Goal: Navigation & Orientation: Find specific page/section

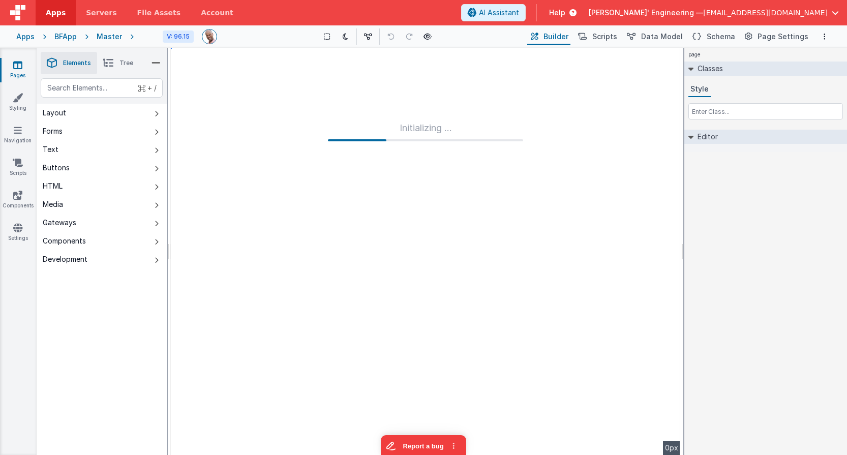
click at [110, 37] on div "Master" at bounding box center [109, 37] width 25 height 10
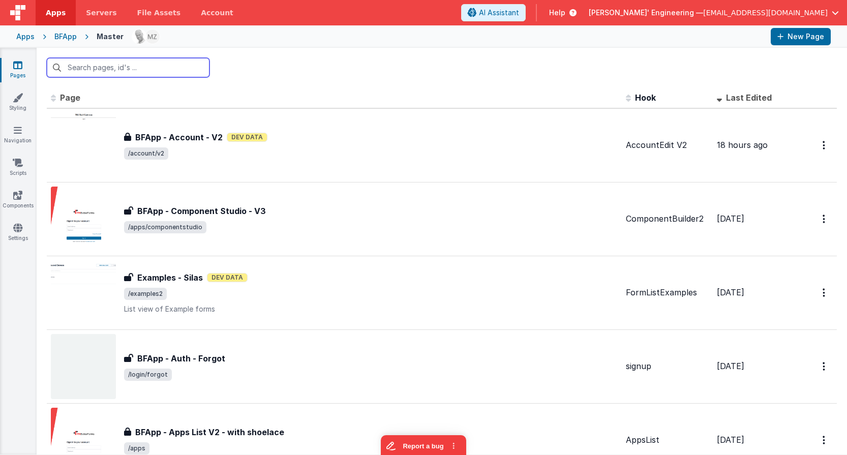
click at [153, 70] on input "text" at bounding box center [128, 67] width 163 height 19
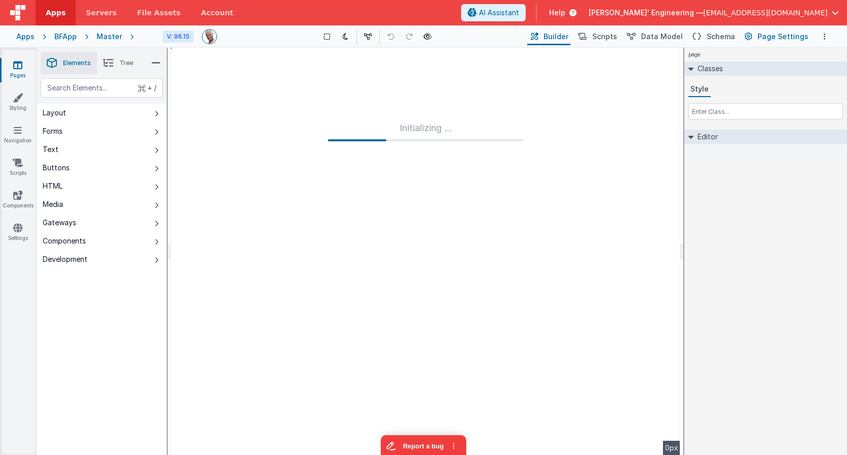
drag, startPoint x: 777, startPoint y: 37, endPoint x: 784, endPoint y: 34, distance: 8.0
click at [777, 37] on span "Page Settings" at bounding box center [783, 37] width 51 height 10
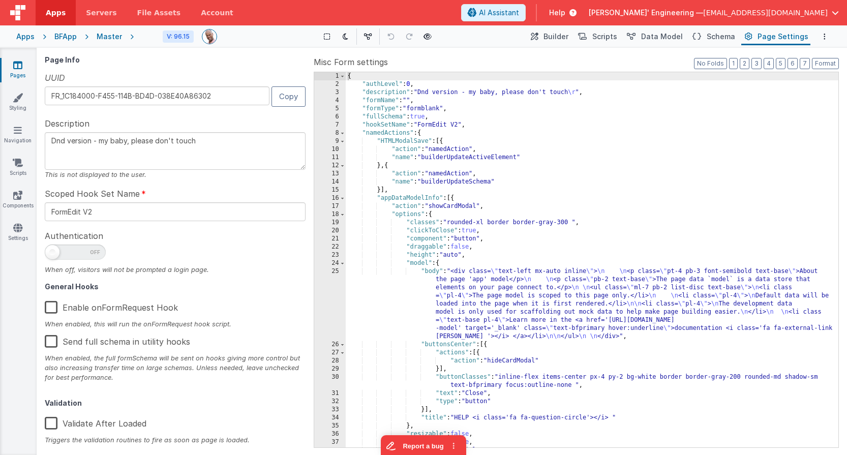
click at [784, 34] on span "Page Settings" at bounding box center [783, 37] width 51 height 10
click at [286, 98] on button "Copy" at bounding box center [288, 96] width 34 height 20
click at [105, 37] on div "Master" at bounding box center [109, 37] width 25 height 10
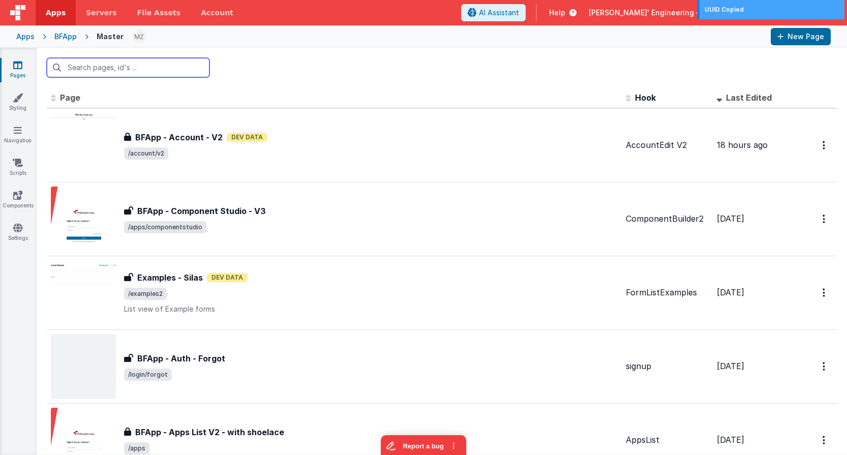
click at [115, 73] on input "text" at bounding box center [128, 67] width 163 height 19
paste input "https://appdev.fmbetterforms.com/"
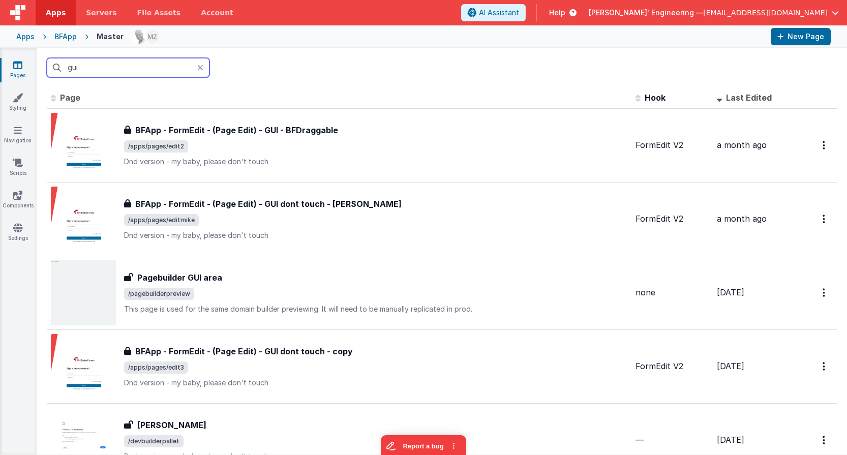
type input "gui"
drag, startPoint x: 149, startPoint y: 64, endPoint x: 31, endPoint y: 54, distance: 119.4
click at [31, 54] on section "Pages Styling Navigation Scripts Components Settings gui Id Page Description Ho…" at bounding box center [423, 251] width 847 height 407
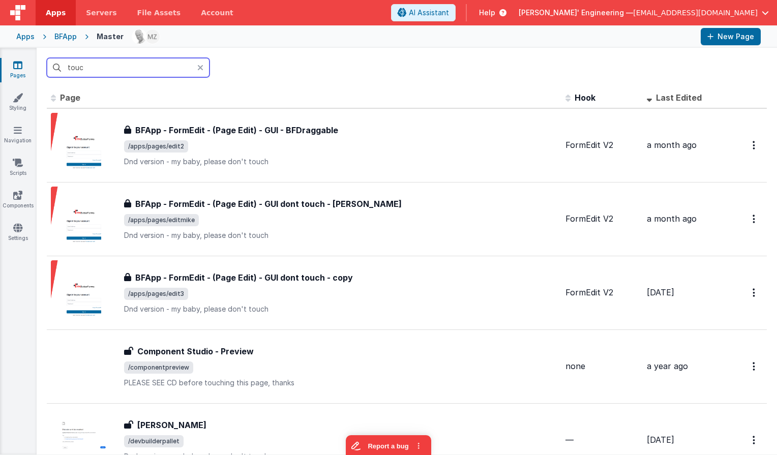
type input "touch"
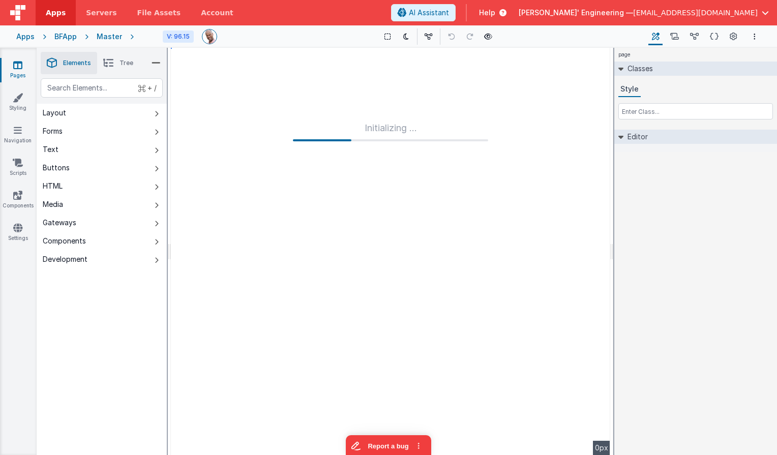
click at [107, 37] on div "Master" at bounding box center [109, 37] width 25 height 10
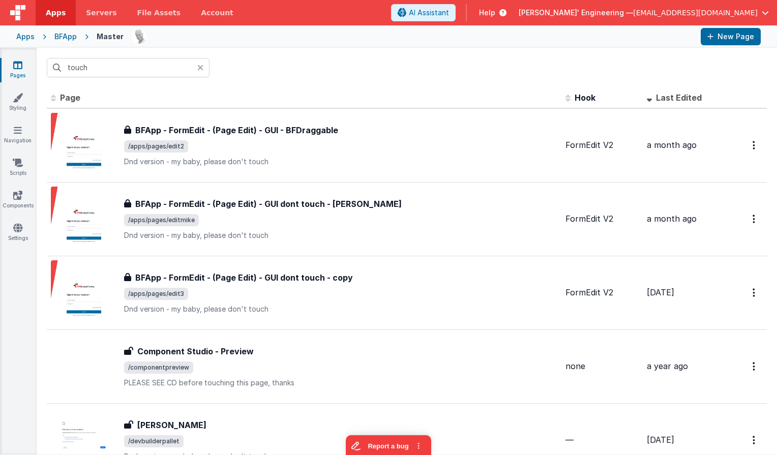
click at [290, 86] on div "touch" at bounding box center [407, 68] width 740 height 40
click at [11, 224] on link "Settings" at bounding box center [17, 233] width 37 height 20
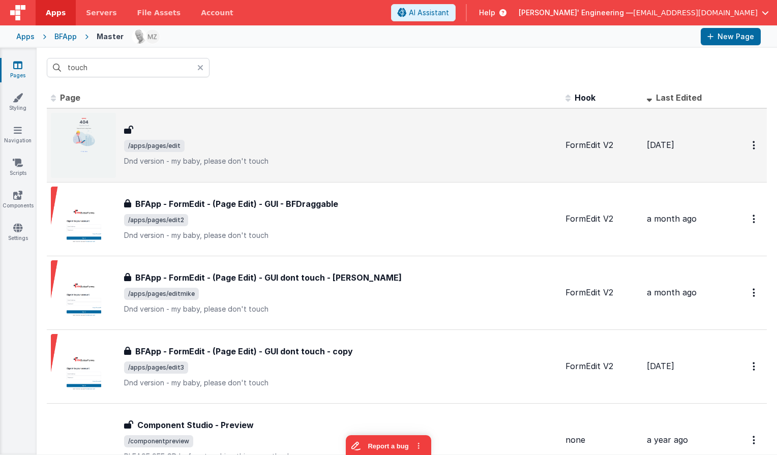
click at [195, 147] on span "/apps/pages/edit" at bounding box center [340, 146] width 433 height 12
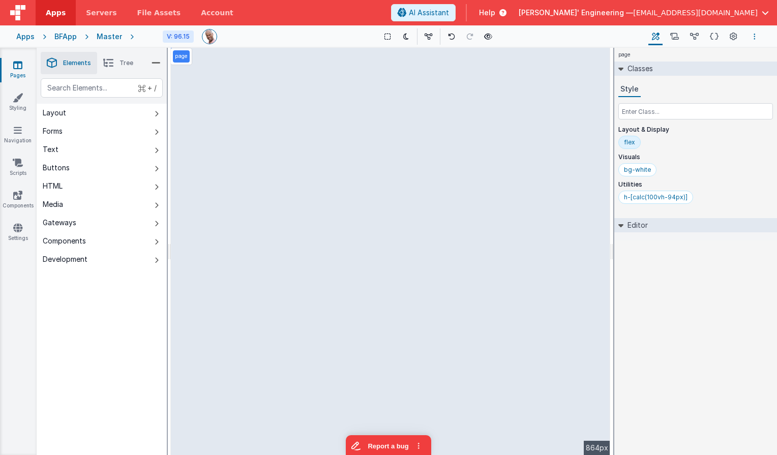
click at [755, 37] on icon "Options" at bounding box center [754, 36] width 2 height 7
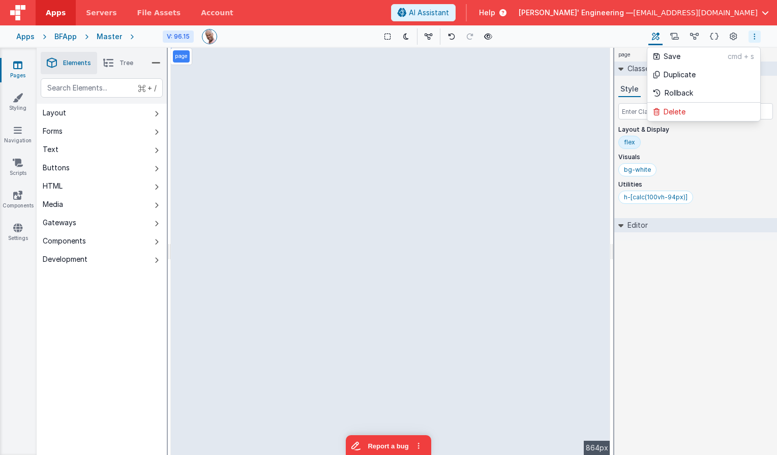
click at [698, 283] on button at bounding box center [388, 227] width 777 height 455
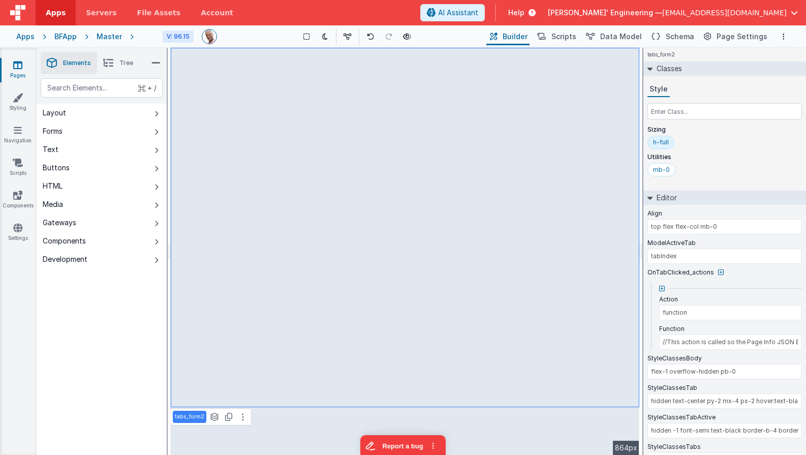
type input "//This action is called so the Page Info JSON Editor automatically updates when…"
click at [568, 39] on span "Scripts" at bounding box center [564, 37] width 25 height 10
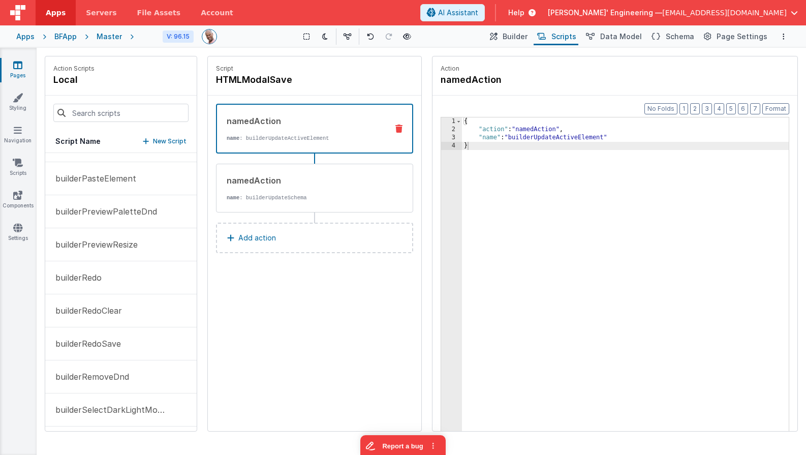
scroll to position [1045, 0]
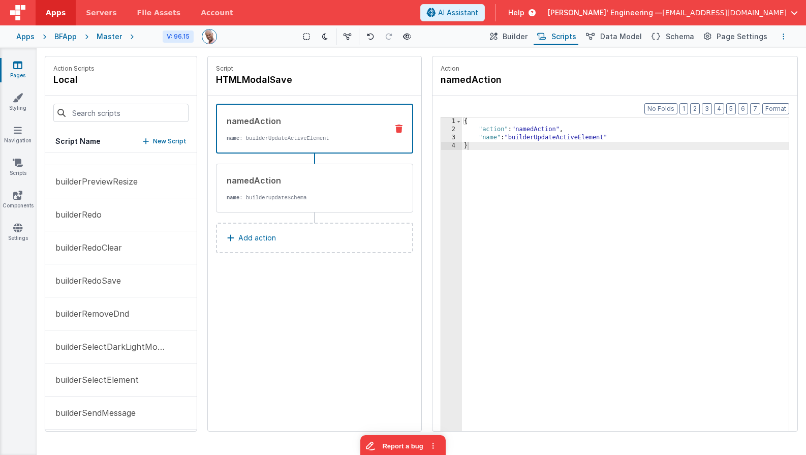
click at [785, 36] on button "Options" at bounding box center [784, 37] width 12 height 12
click at [719, 95] on p "Rollback" at bounding box center [708, 93] width 28 height 10
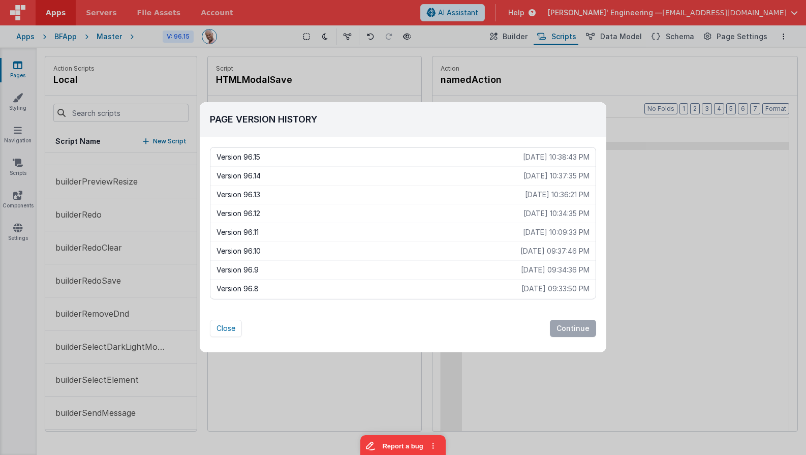
click at [244, 174] on p "Version 96.14" at bounding box center [370, 176] width 307 height 10
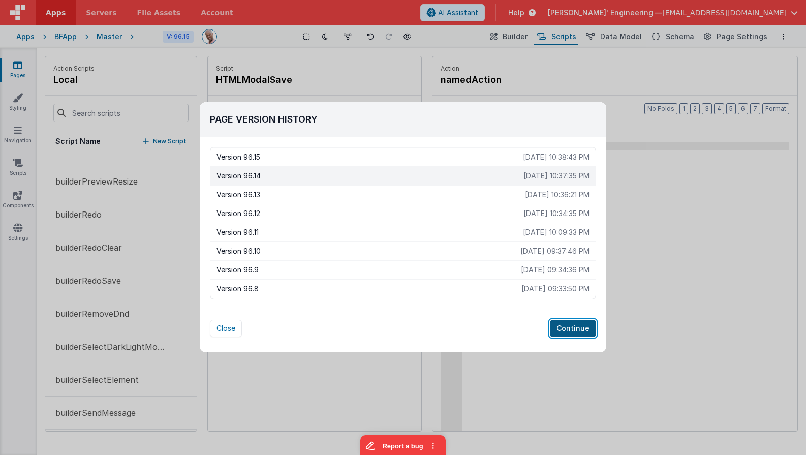
click at [568, 329] on button "Continue" at bounding box center [573, 328] width 46 height 17
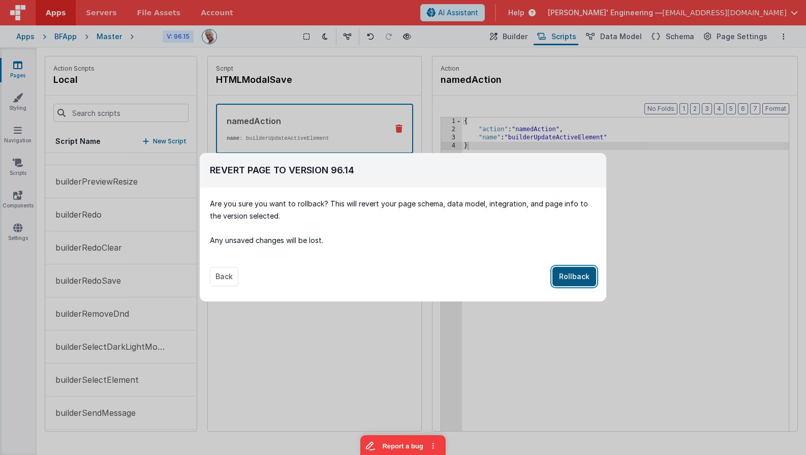
click at [575, 274] on button "Rollback" at bounding box center [575, 276] width 44 height 19
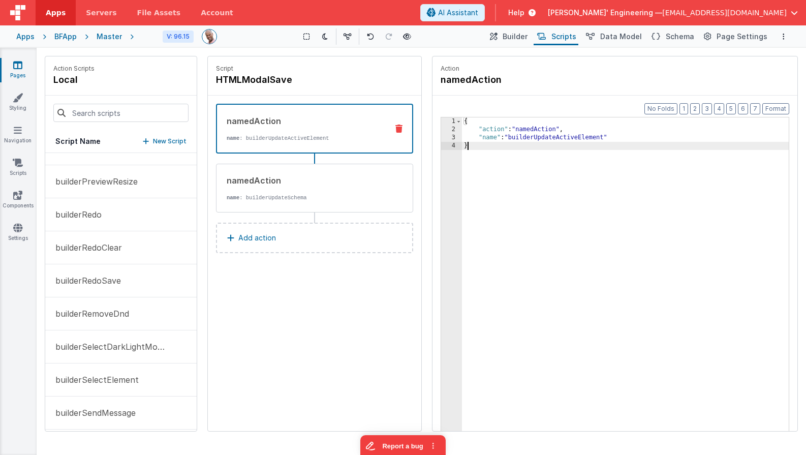
click at [575, 274] on div "{ "action" : "namedAction" , "name" : "builderUpdateActiveElement" }" at bounding box center [625, 297] width 327 height 361
click at [102, 34] on div "Master" at bounding box center [109, 37] width 25 height 10
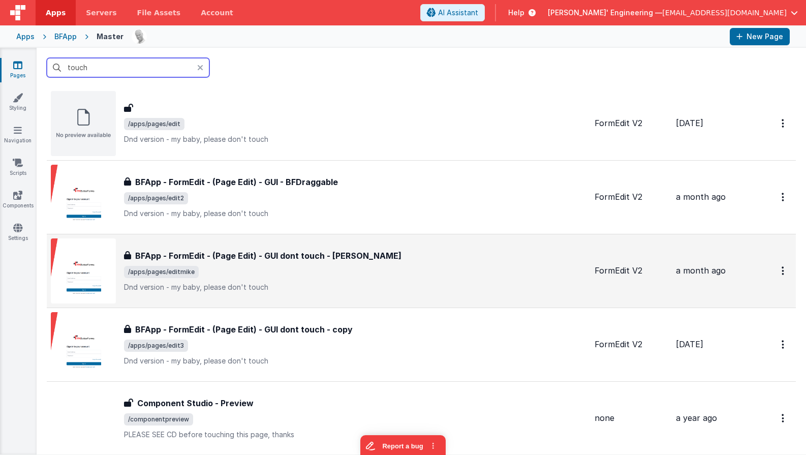
scroll to position [23, 0]
click at [286, 265] on span "/apps/pages/editmike" at bounding box center [355, 271] width 463 height 12
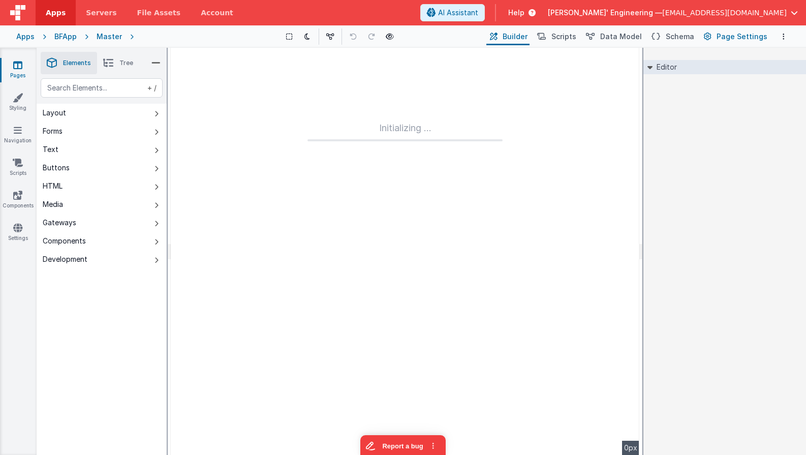
click at [727, 37] on span "Page Settings" at bounding box center [742, 37] width 51 height 10
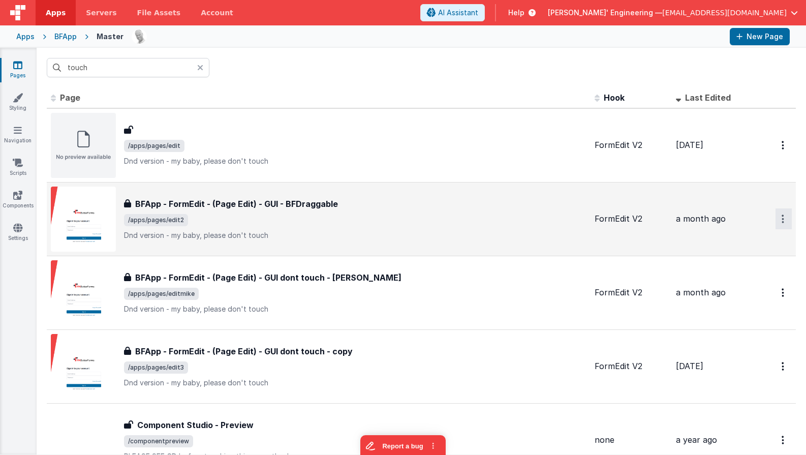
click at [785, 224] on button "Options" at bounding box center [784, 218] width 16 height 21
click at [756, 246] on link "Legacy Editor" at bounding box center [747, 242] width 89 height 18
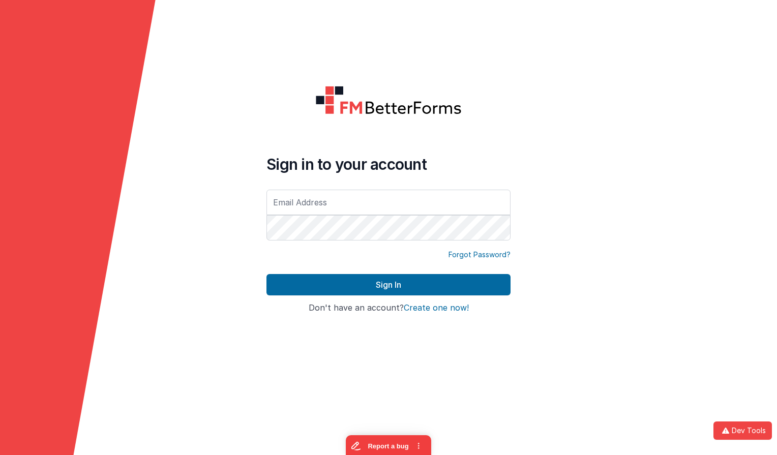
type input "mrdelfs@gmail.com"
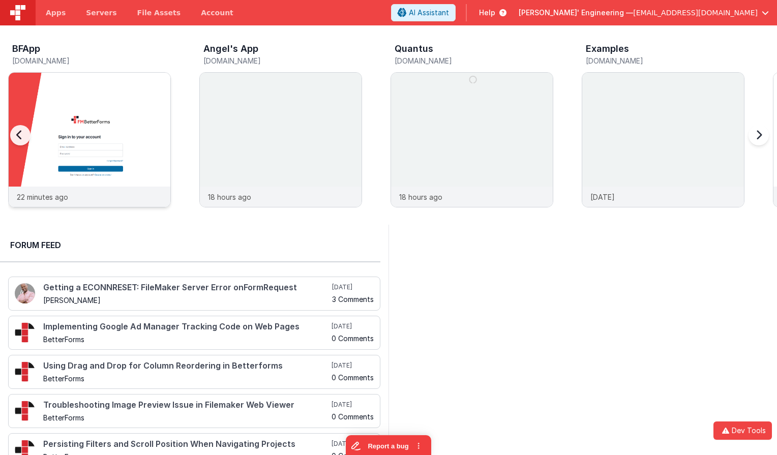
click at [164, 148] on img at bounding box center [90, 154] width 162 height 162
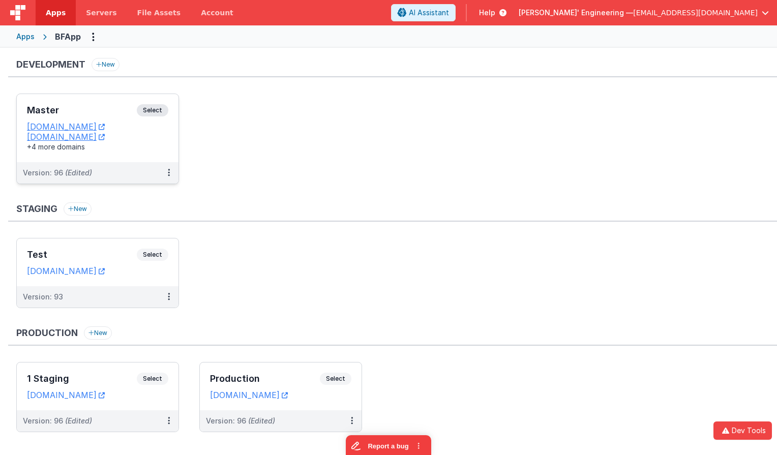
click at [170, 111] on div "Master Select URLs appdev.fmbetterforms.com c9dev.bfoperations.com +4 more doma…" at bounding box center [98, 128] width 162 height 68
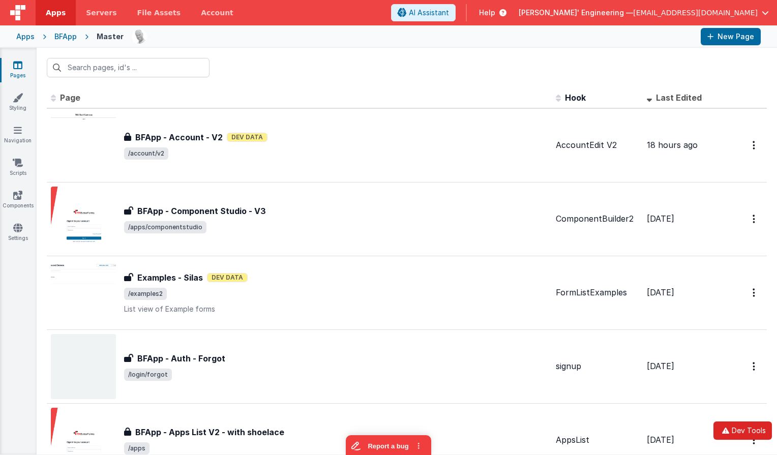
click at [740, 432] on button "Dev Tools" at bounding box center [742, 430] width 58 height 18
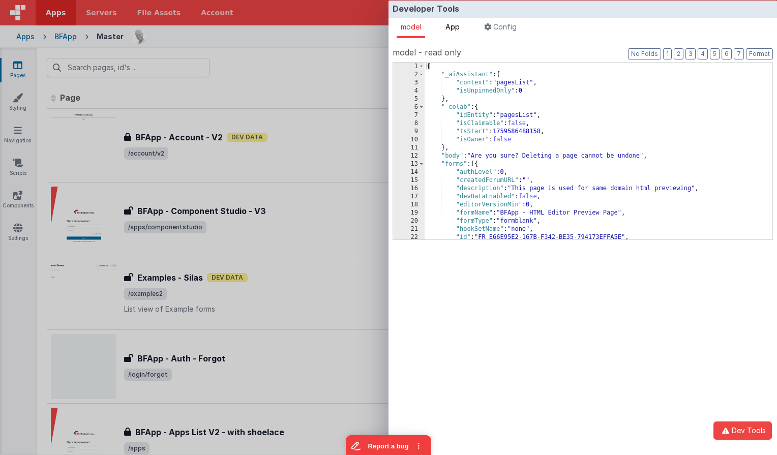
click at [460, 28] on span "App" at bounding box center [452, 26] width 14 height 9
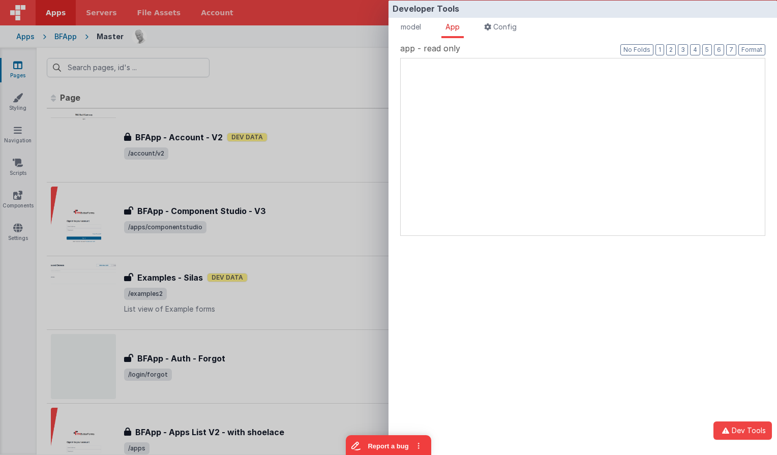
click at [401, 58] on div at bounding box center [401, 58] width 0 height 0
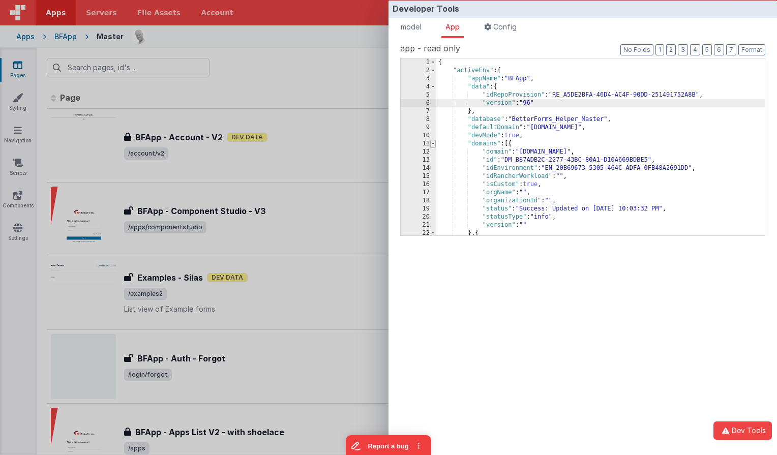
click at [431, 143] on span at bounding box center [433, 144] width 6 height 8
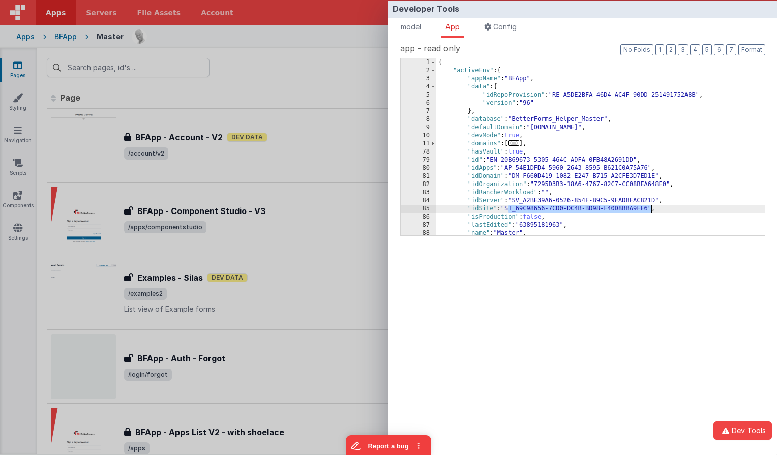
drag, startPoint x: 508, startPoint y: 209, endPoint x: 651, endPoint y: 208, distance: 143.4
click at [651, 208] on div "{ "activeEnv" : { "appName" : "BFApp" , "data" : { "idRepoProvision" : "RE_A5DE…" at bounding box center [600, 154] width 328 height 193
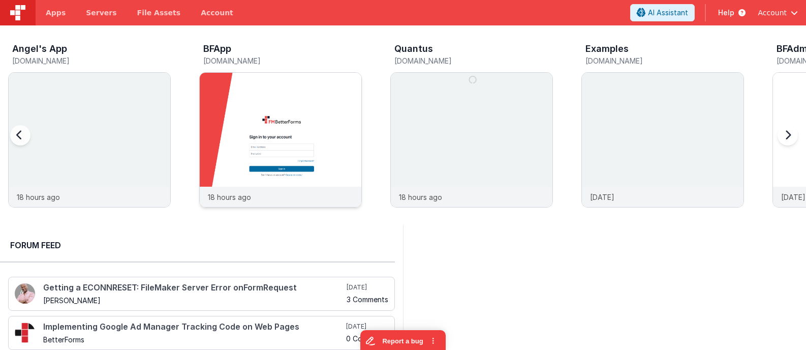
click at [321, 138] on img at bounding box center [281, 154] width 162 height 162
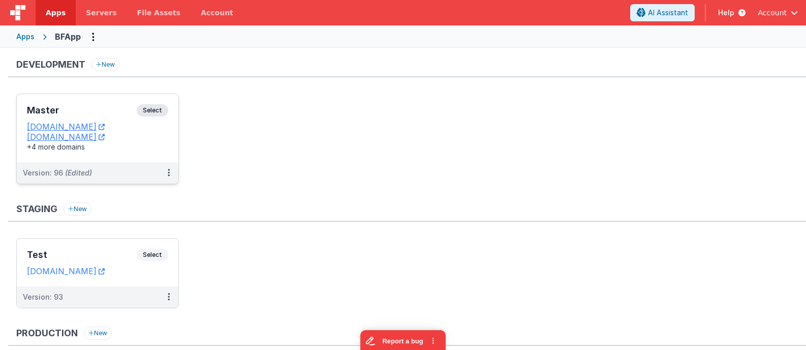
click at [149, 112] on span "Select" at bounding box center [153, 110] width 32 height 12
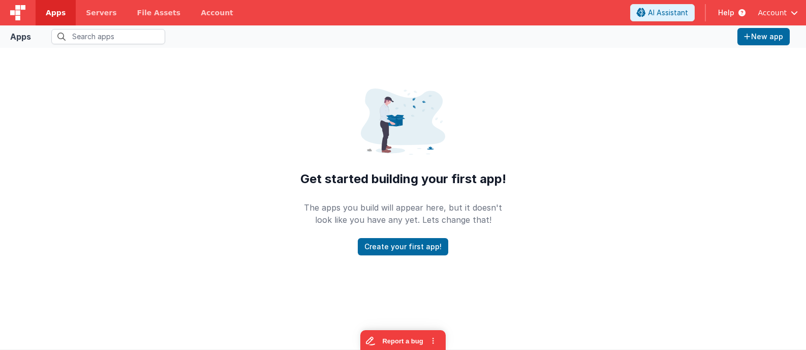
click at [17, 11] on img at bounding box center [17, 12] width 15 height 15
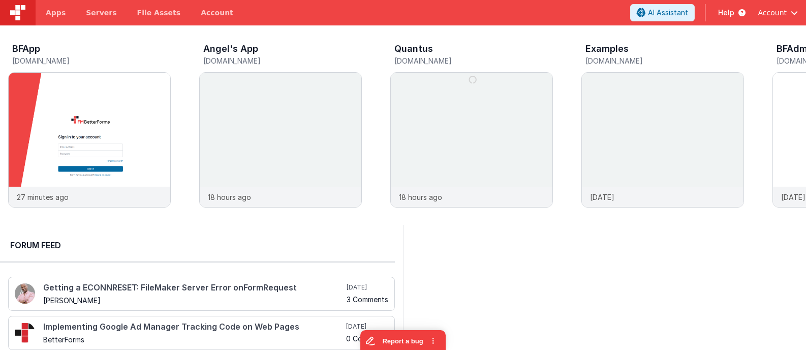
click at [775, 13] on span "Account" at bounding box center [772, 13] width 29 height 10
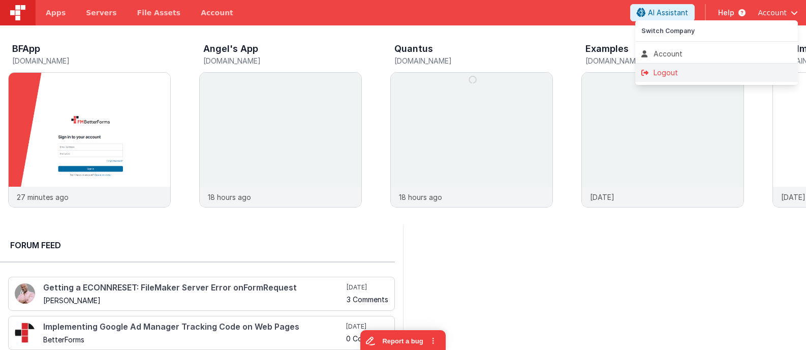
click at [676, 69] on div "Logout" at bounding box center [717, 73] width 150 height 10
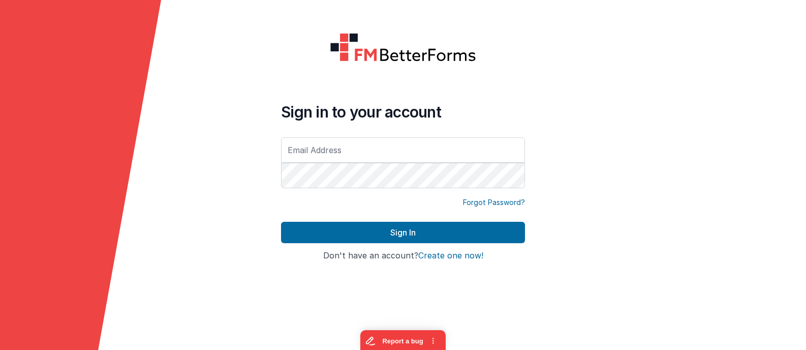
type input "[EMAIL_ADDRESS][DOMAIN_NAME]"
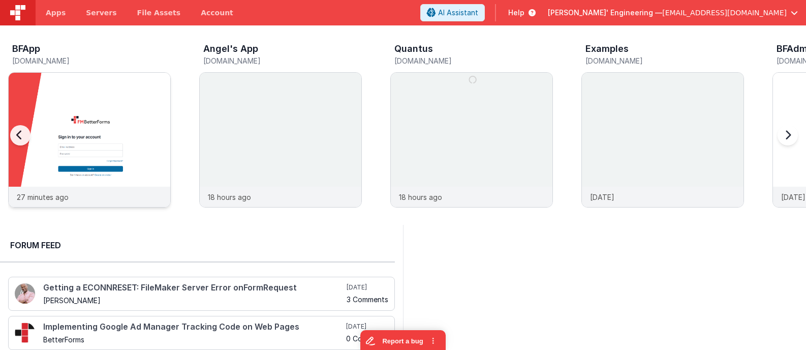
click at [77, 137] on img at bounding box center [90, 154] width 162 height 162
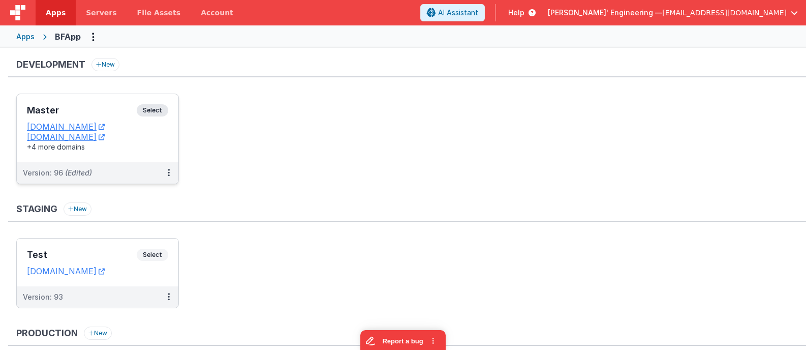
click at [162, 98] on div "Master Select URLs appdev.fmbetterforms.com c9dev.bfoperations.com +4 more doma…" at bounding box center [98, 128] width 162 height 68
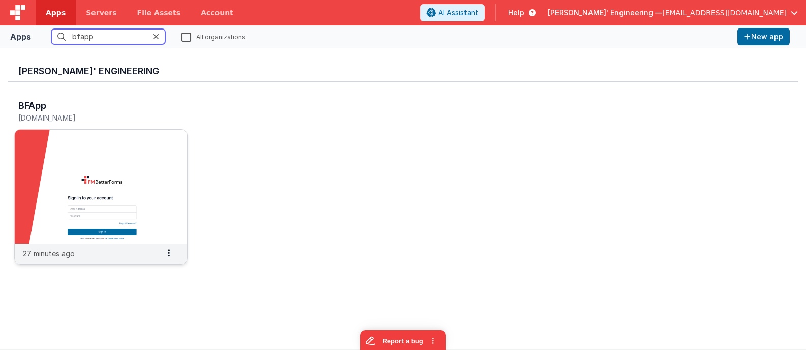
type input "bfapp"
click at [140, 149] on img at bounding box center [101, 187] width 172 height 114
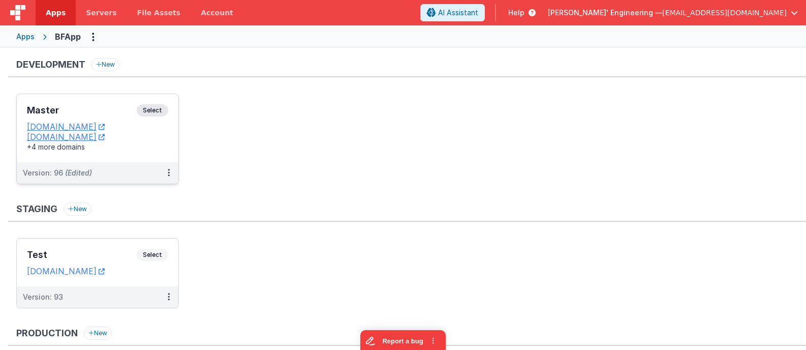
click at [159, 111] on span "Select" at bounding box center [153, 110] width 32 height 12
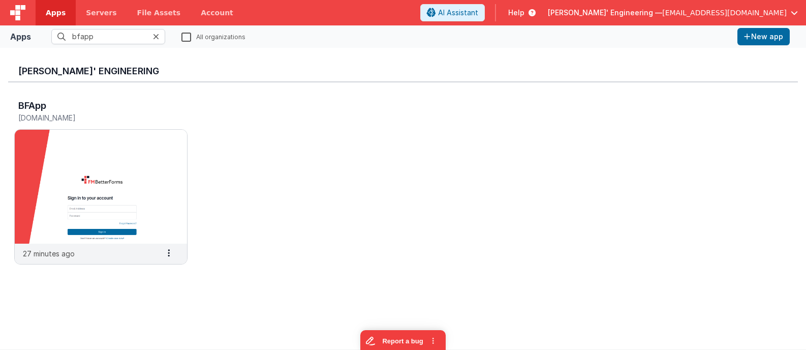
click at [160, 37] on div at bounding box center [159, 36] width 12 height 15
click at [137, 149] on img at bounding box center [101, 187] width 172 height 114
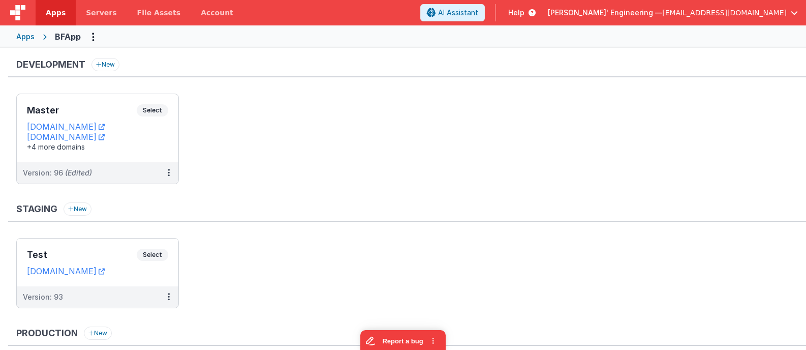
click at [267, 104] on ul "Master Select URLs appdev.fmbetterforms.com c9dev.bfoperations.com +4 more doma…" at bounding box center [411, 144] width 790 height 101
click at [175, 104] on div "Master Select URLs appdev.fmbetterforms.com c9dev.bfoperations.com +4 more doma…" at bounding box center [98, 128] width 162 height 68
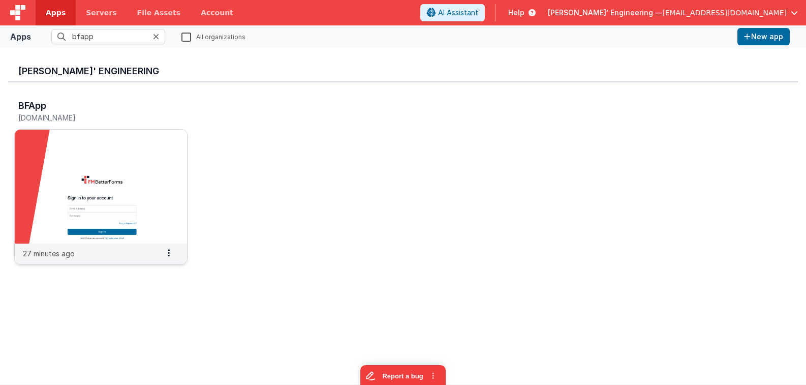
click at [132, 168] on img at bounding box center [101, 187] width 172 height 114
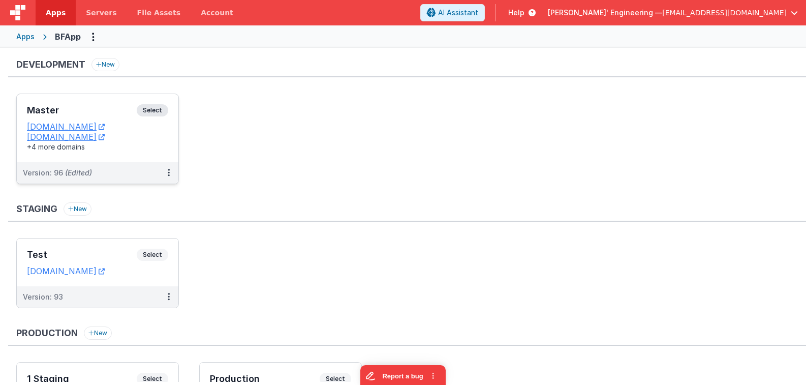
click at [159, 113] on span "Select" at bounding box center [153, 110] width 32 height 12
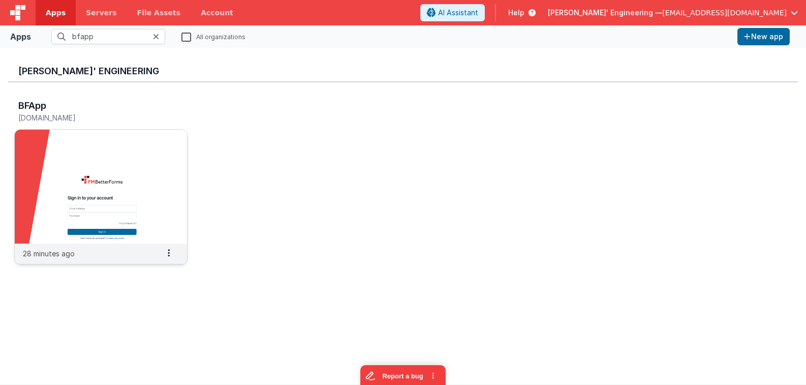
click at [126, 157] on img at bounding box center [101, 187] width 172 height 114
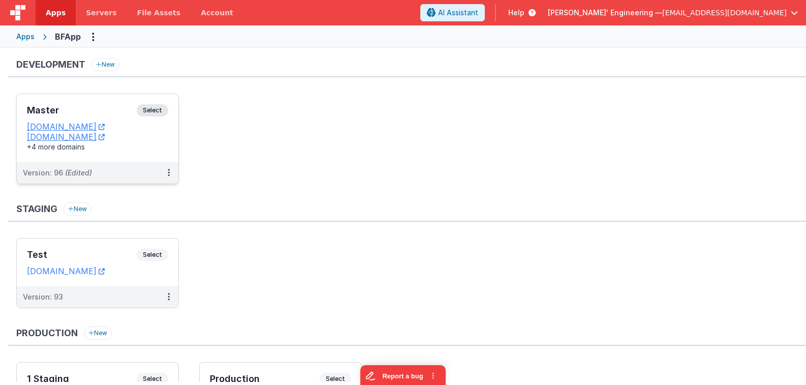
click at [168, 110] on span "Select" at bounding box center [153, 110] width 32 height 12
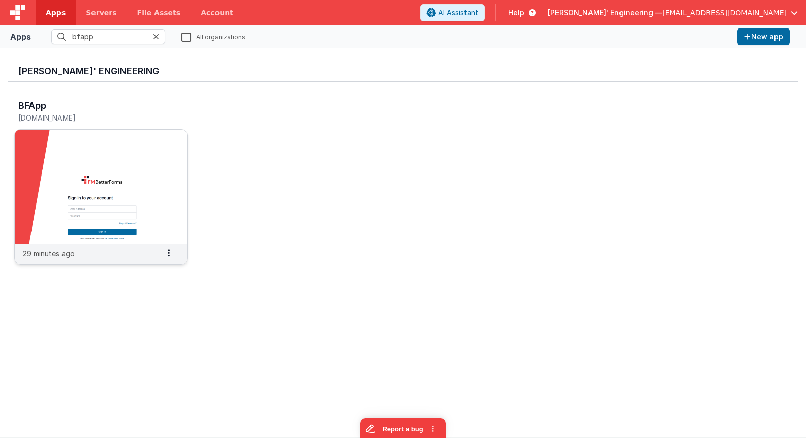
click at [138, 153] on img at bounding box center [101, 187] width 172 height 114
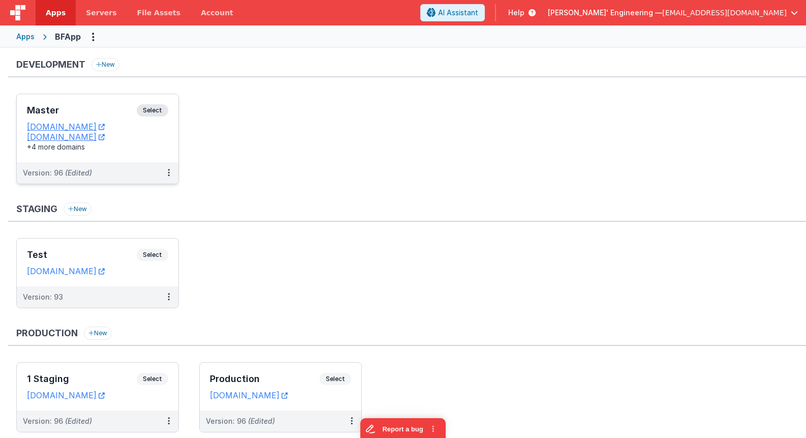
click at [164, 104] on span "Select" at bounding box center [153, 110] width 32 height 12
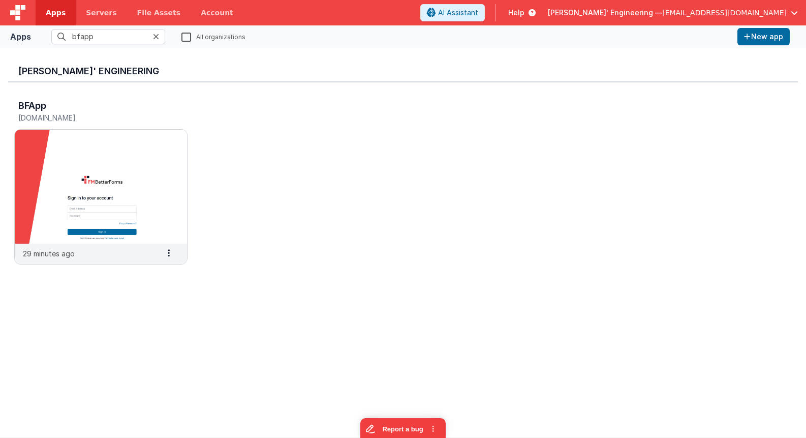
click at [16, 14] on img at bounding box center [17, 12] width 15 height 15
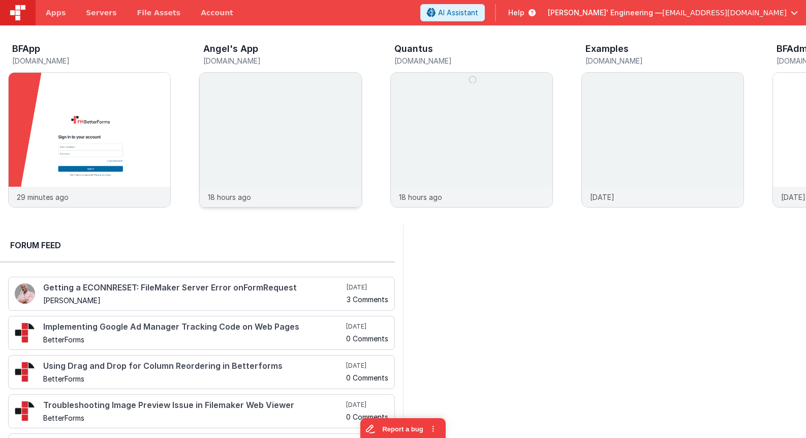
click at [316, 102] on img at bounding box center [281, 154] width 162 height 162
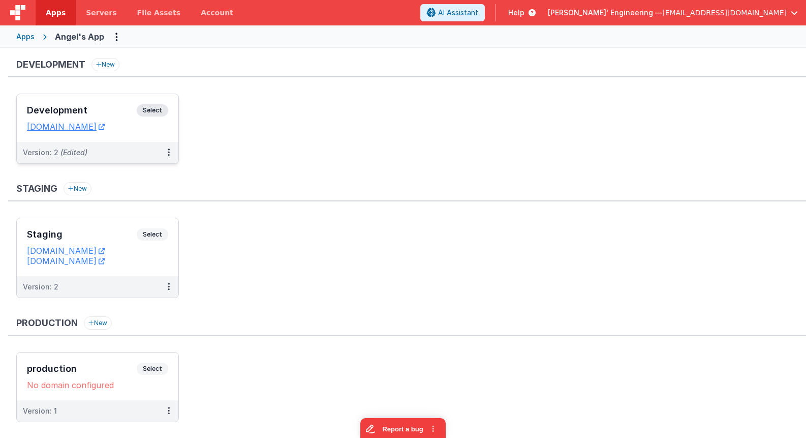
click at [150, 102] on div "Development Select URLs angels-app.fmbetterforms.com" at bounding box center [98, 118] width 162 height 48
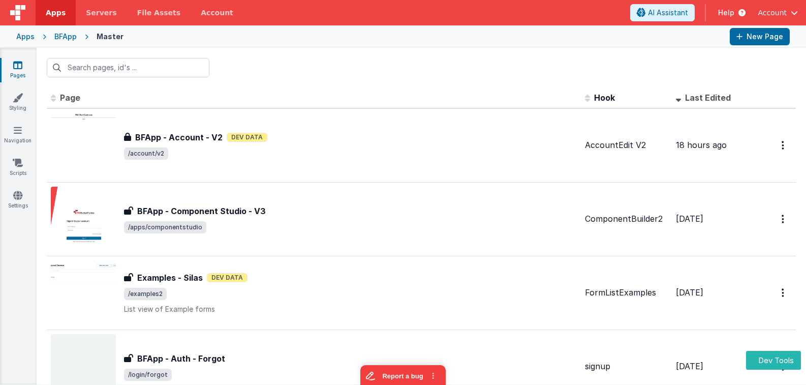
click at [19, 13] on img at bounding box center [17, 12] width 15 height 15
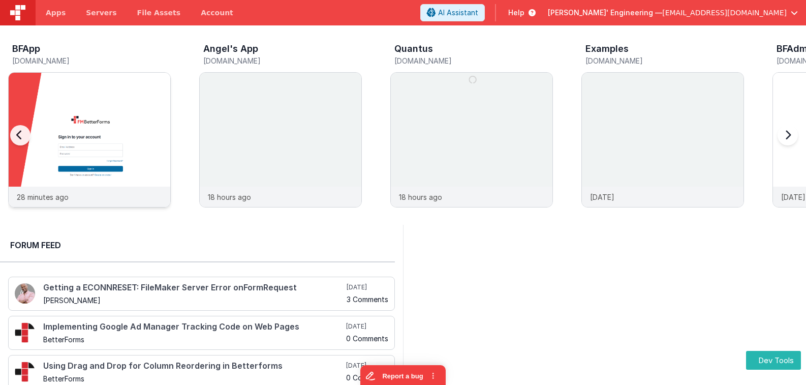
click at [57, 100] on img at bounding box center [90, 154] width 162 height 162
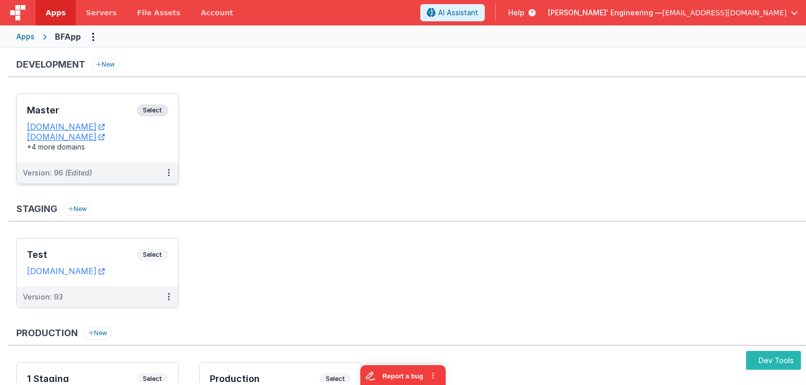
click at [167, 115] on div "Master Select" at bounding box center [97, 112] width 141 height 17
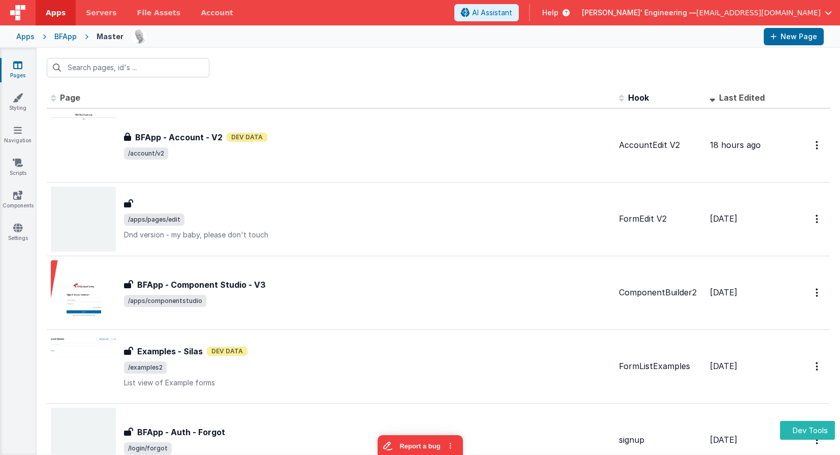
click at [66, 40] on div "BFApp" at bounding box center [65, 37] width 22 height 10
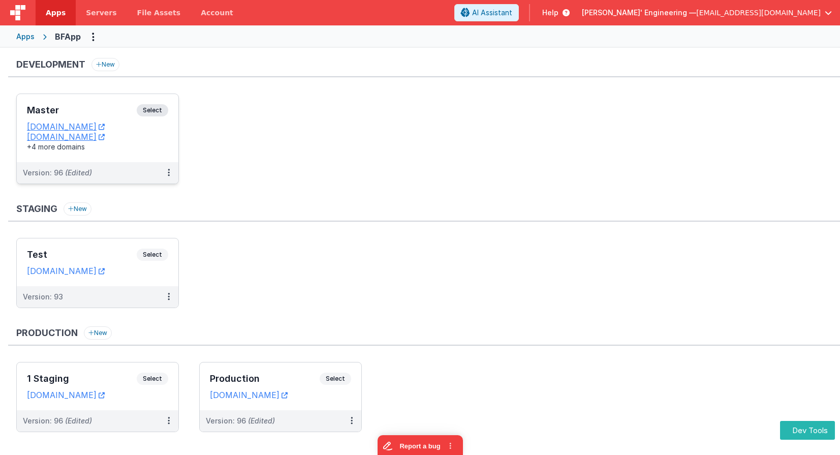
click at [164, 111] on span "Select" at bounding box center [153, 110] width 32 height 12
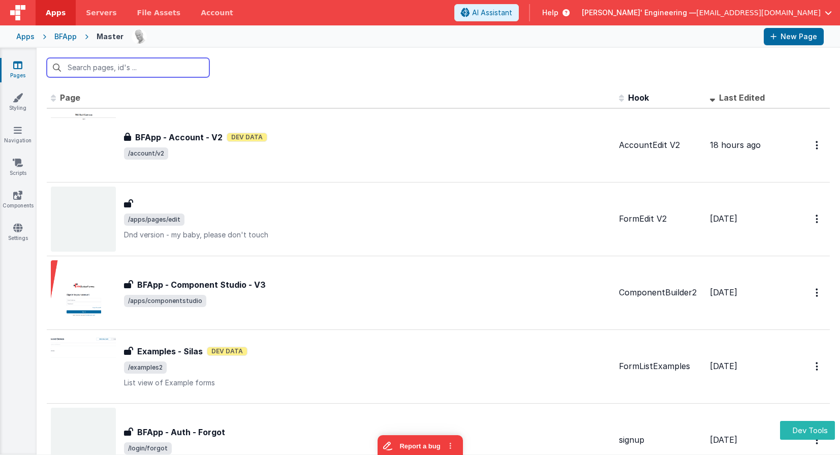
click at [159, 66] on input "text" at bounding box center [128, 67] width 163 height 19
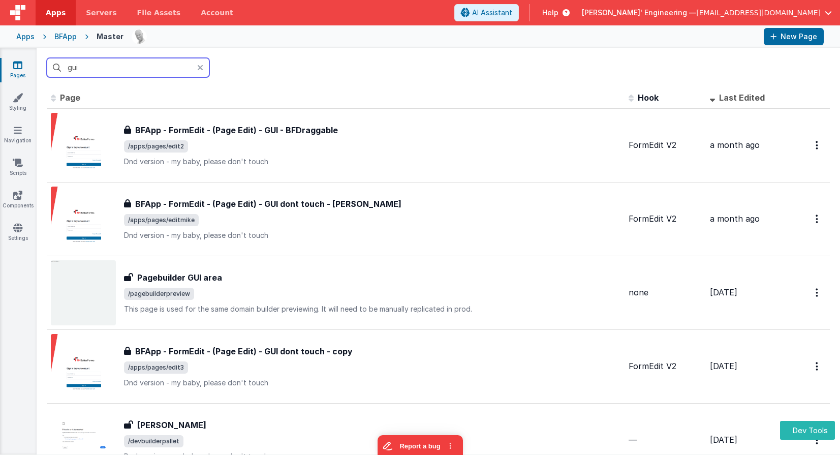
type input "gui"
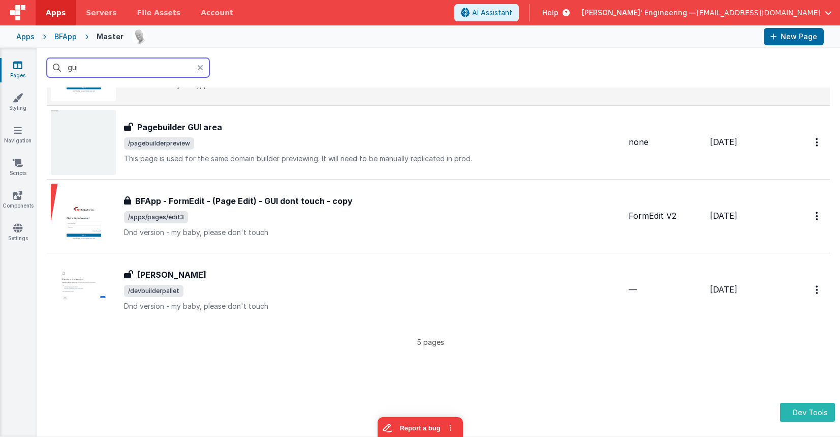
scroll to position [166, 0]
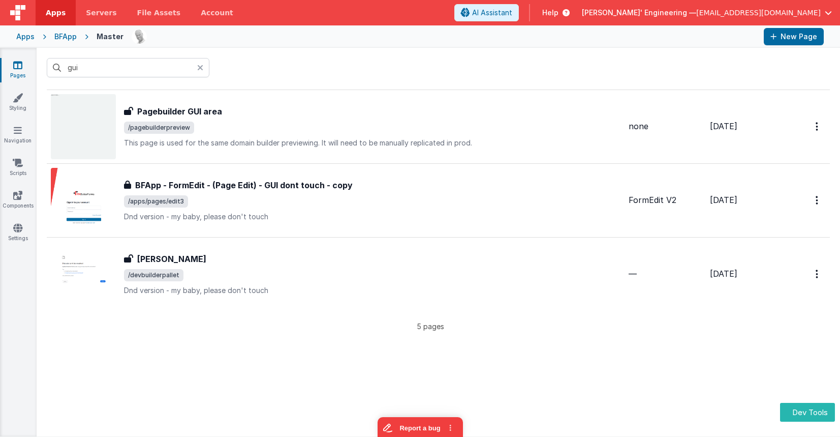
click at [201, 67] on icon at bounding box center [200, 68] width 6 height 8
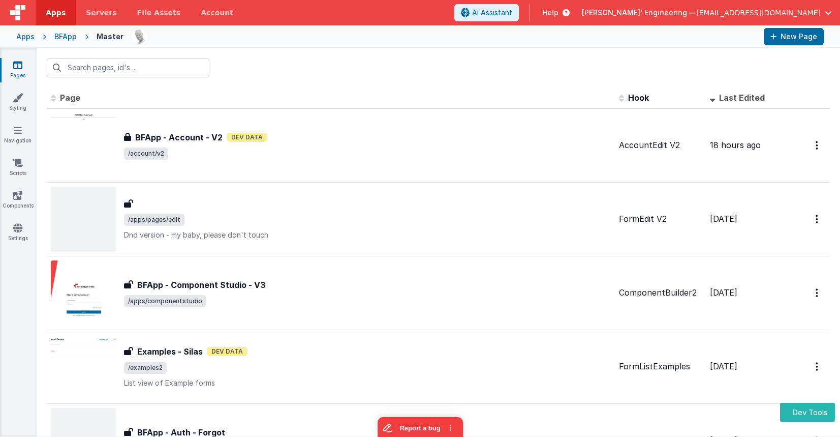
scroll to position [2, 0]
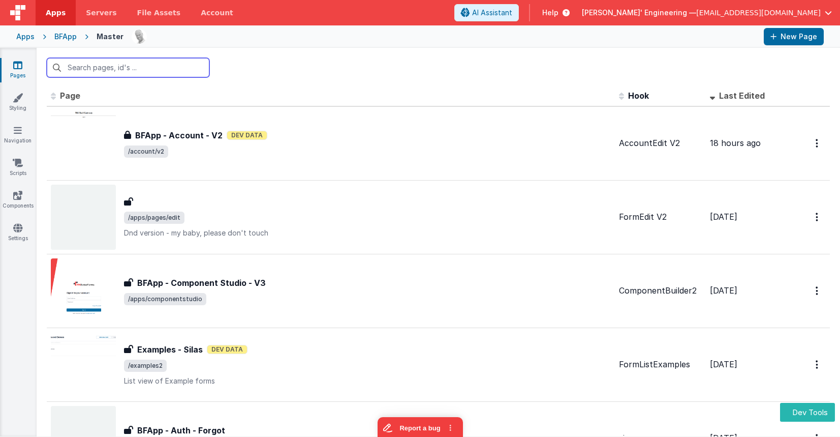
click at [141, 72] on input "text" at bounding box center [128, 67] width 163 height 19
paste input "FR_1C184000-F455-114B-BD4D-038E40A86302"
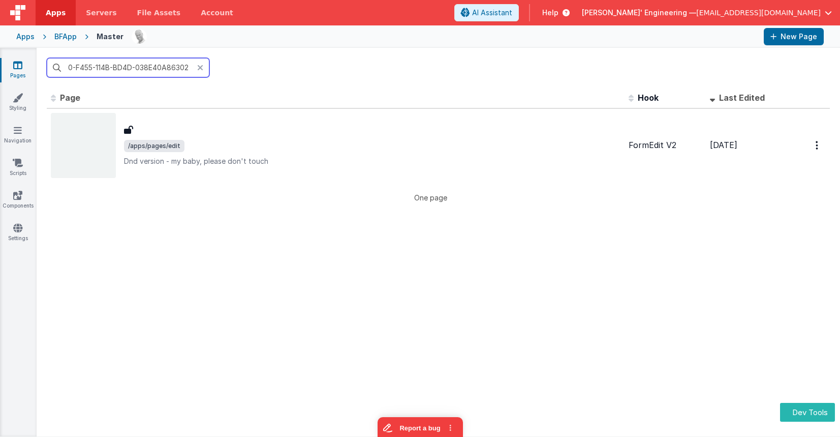
scroll to position [0, 0]
type input "FR_1C184000-F455-114B-BD4D-038E40A86302"
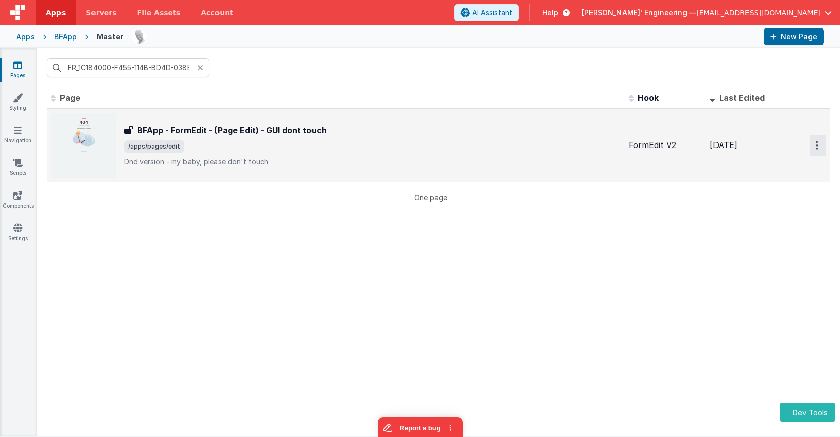
click at [819, 145] on button "Options" at bounding box center [818, 145] width 16 height 21
click at [779, 184] on link "Preview" at bounding box center [781, 187] width 89 height 18
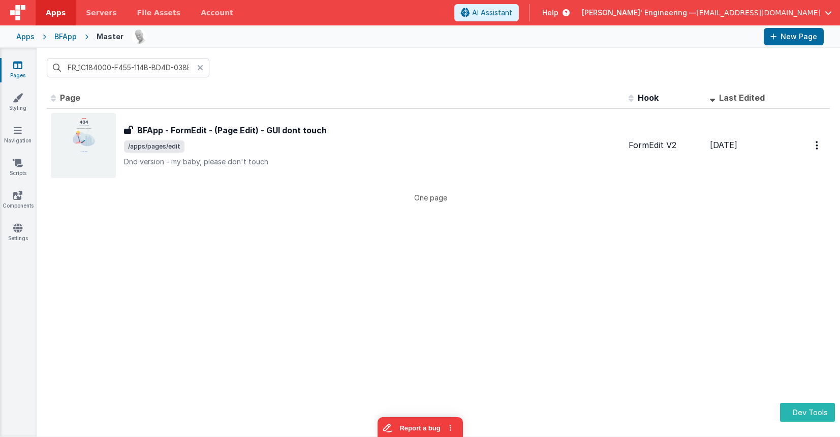
click at [200, 67] on icon at bounding box center [200, 68] width 6 height 8
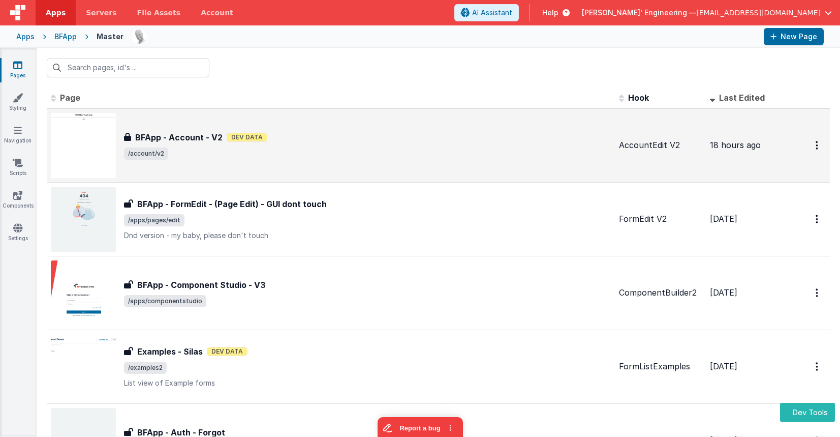
click at [194, 149] on span "/account/v2" at bounding box center [367, 153] width 487 height 12
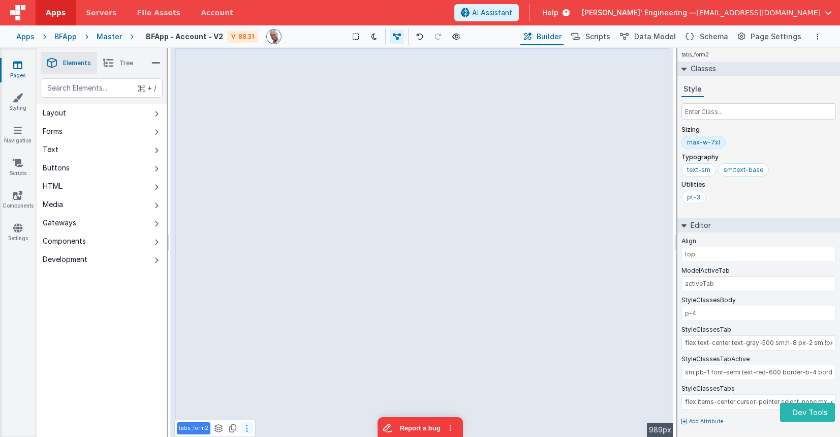
click at [247, 426] on button at bounding box center [247, 428] width 12 height 12
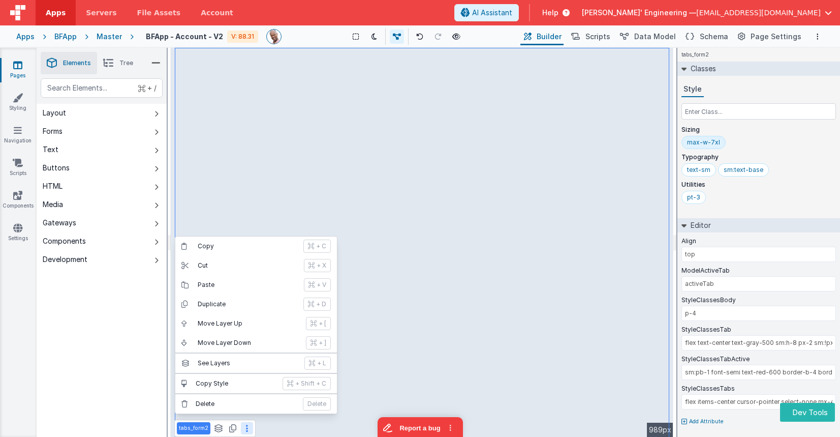
click at [109, 36] on div "Master" at bounding box center [109, 37] width 25 height 10
